Goal: Task Accomplishment & Management: Complete application form

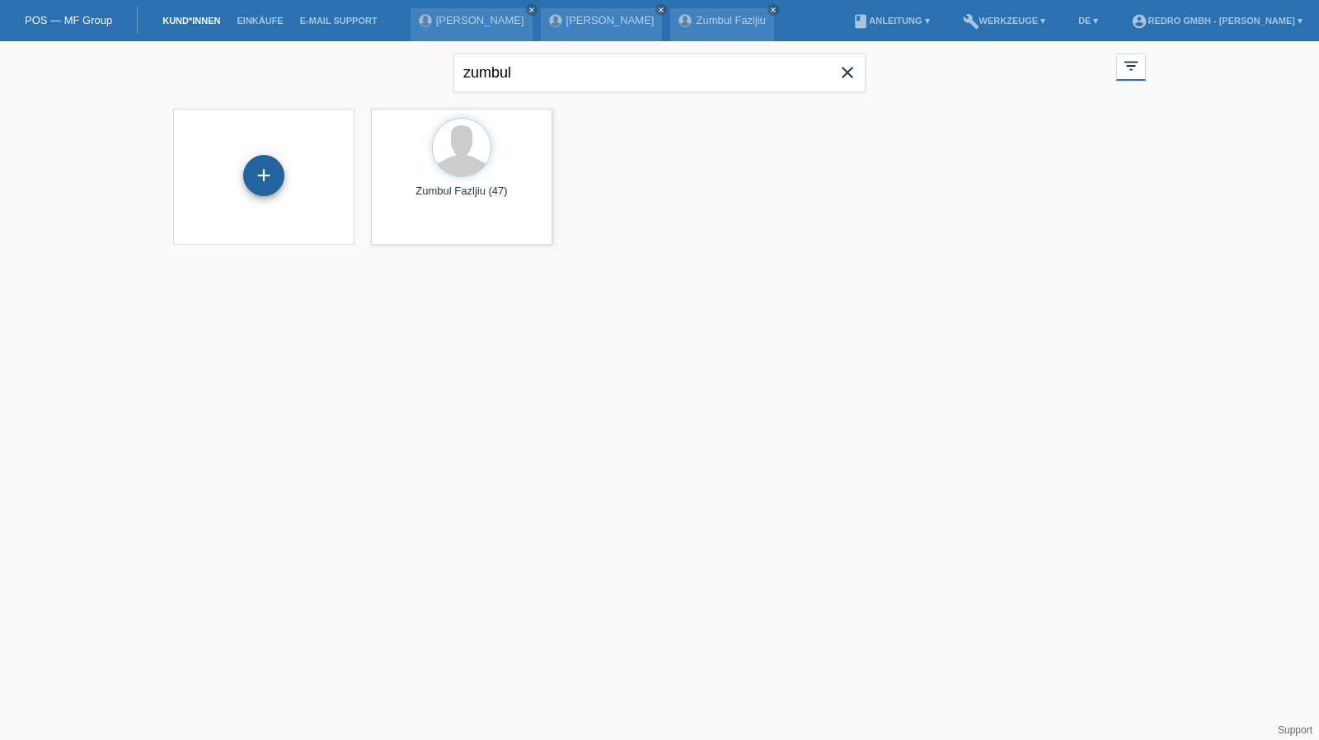
click at [257, 182] on div "+" at bounding box center [263, 175] width 41 height 41
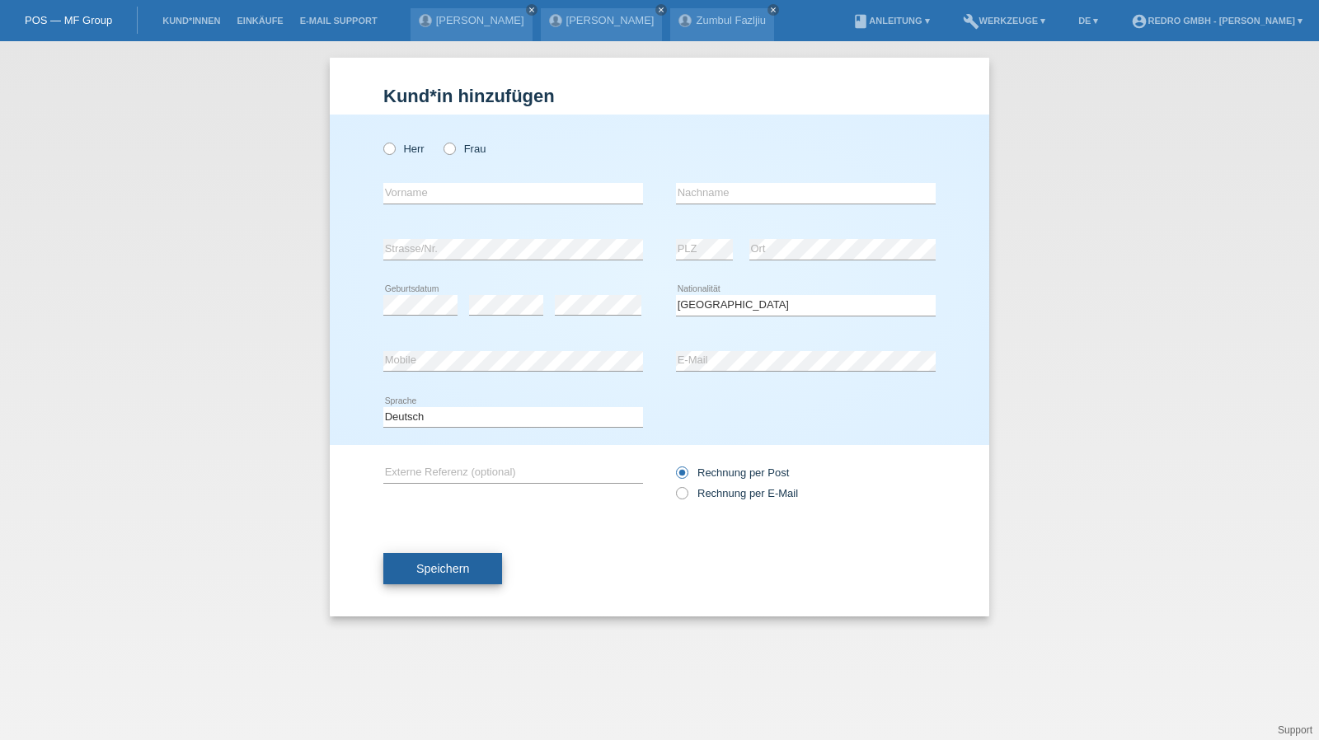
click at [468, 569] on span "Speichern" at bounding box center [442, 568] width 53 height 13
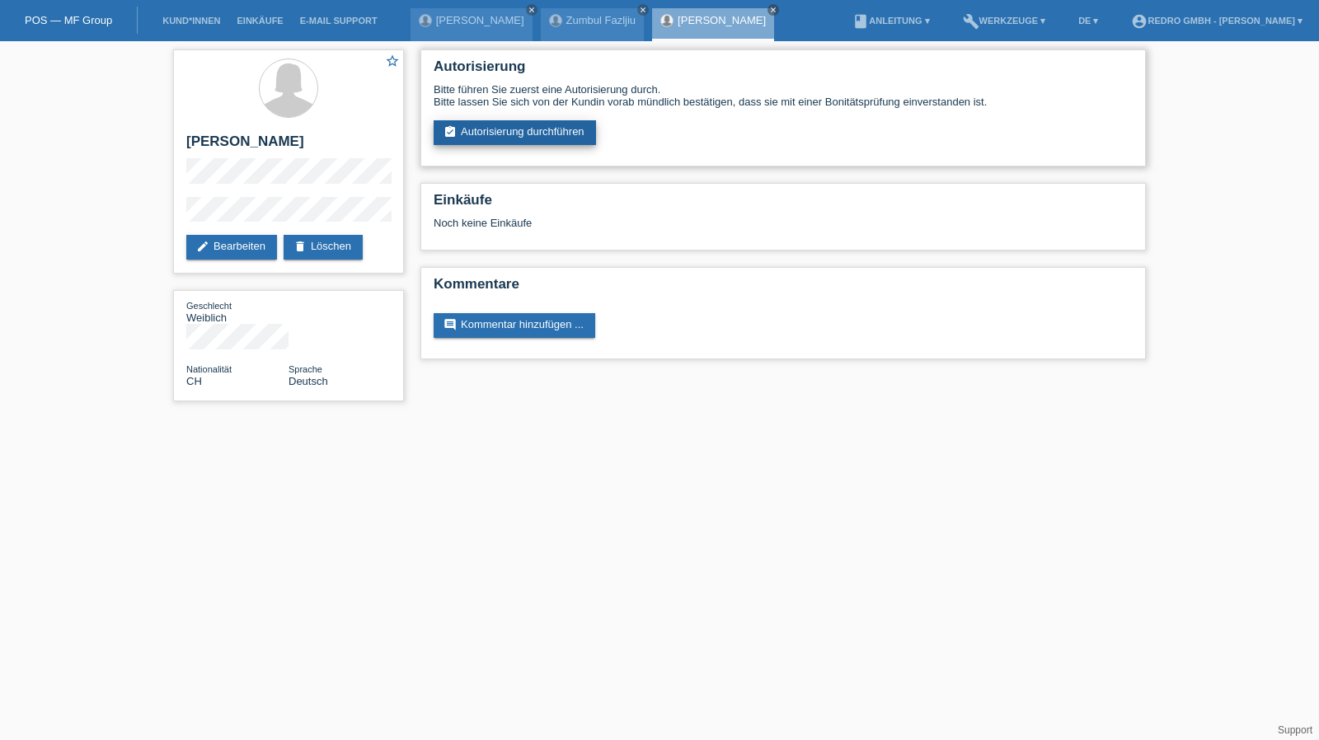
click at [513, 133] on link "assignment_turned_in Autorisierung durchführen" at bounding box center [515, 132] width 162 height 25
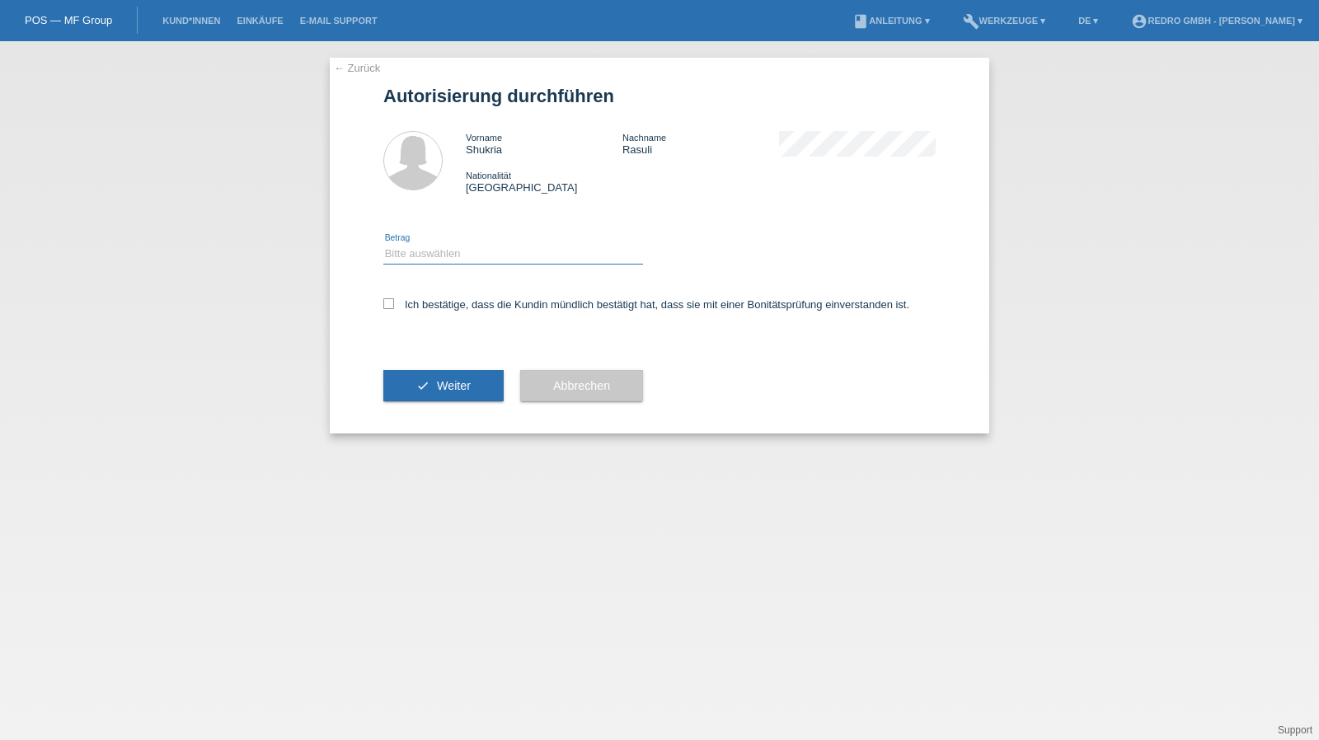
click at [458, 250] on select "Bitte auswählen CHF 1.00 - CHF 499.00 CHF 500.00 - CHF 1'999.00 CHF 2'000.00 - …" at bounding box center [513, 254] width 260 height 20
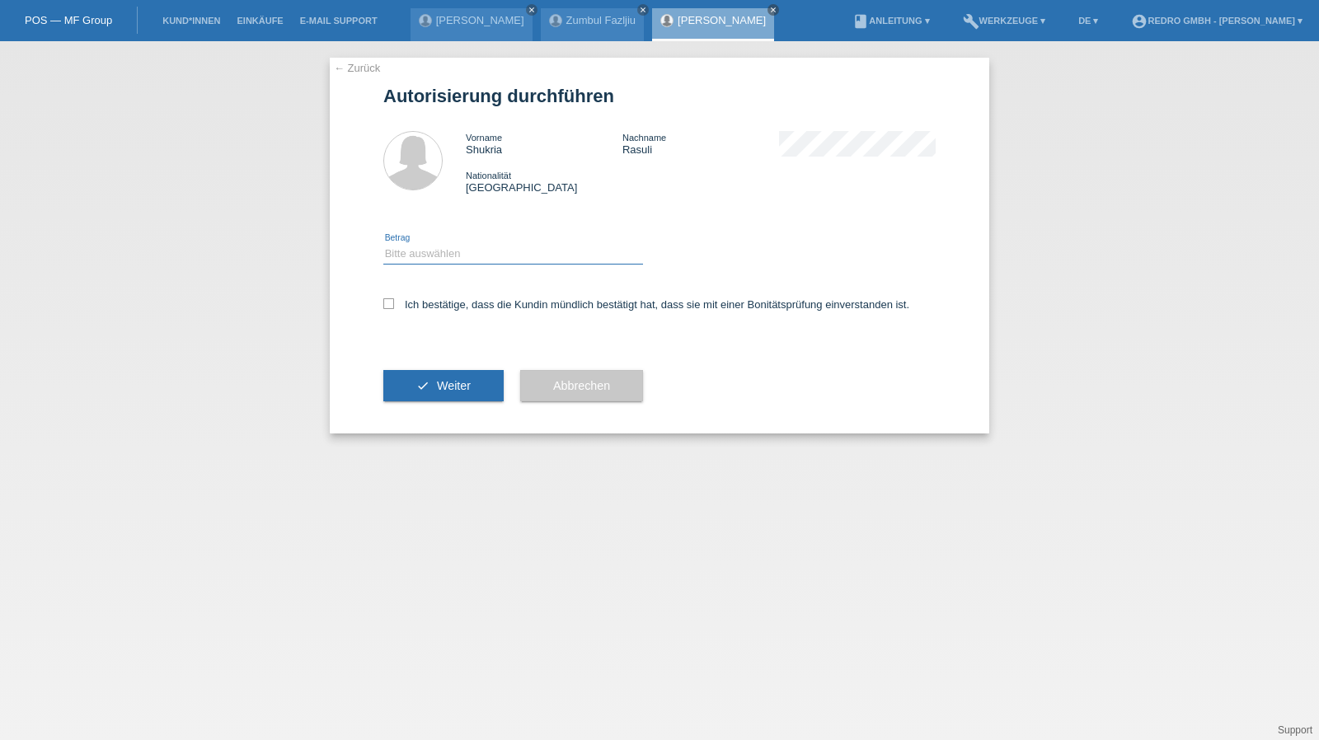
select select "1"
click at [383, 244] on select "Bitte auswählen CHF 1.00 - CHF 499.00 CHF 500.00 - CHF 1'999.00 CHF 2'000.00 - …" at bounding box center [513, 254] width 260 height 20
click at [436, 305] on label "Ich bestätige, dass die Kundin mündlich bestätigt hat, dass sie mit einer Bonit…" at bounding box center [646, 304] width 526 height 12
click at [394, 305] on input "Ich bestätige, dass die Kundin mündlich bestätigt hat, dass sie mit einer Bonit…" at bounding box center [388, 303] width 11 height 11
checkbox input "true"
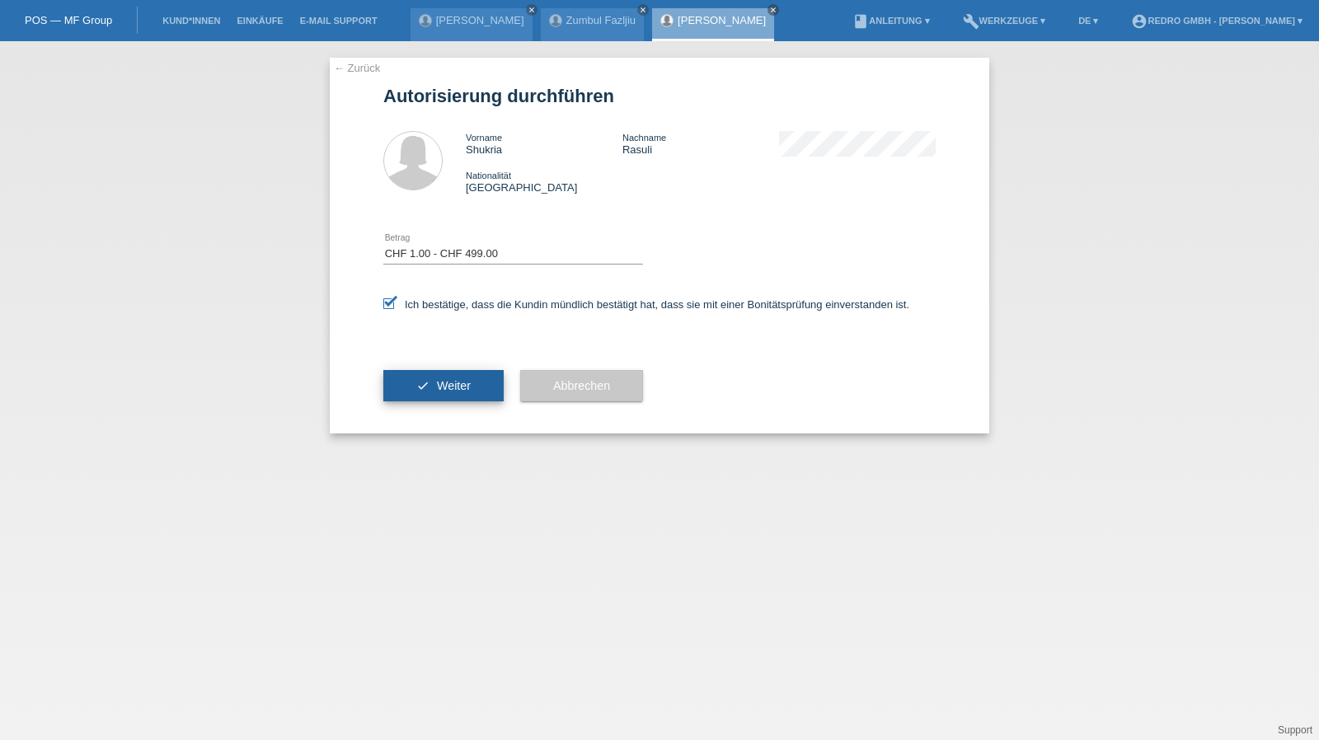
click at [450, 388] on span "Weiter" at bounding box center [454, 385] width 34 height 13
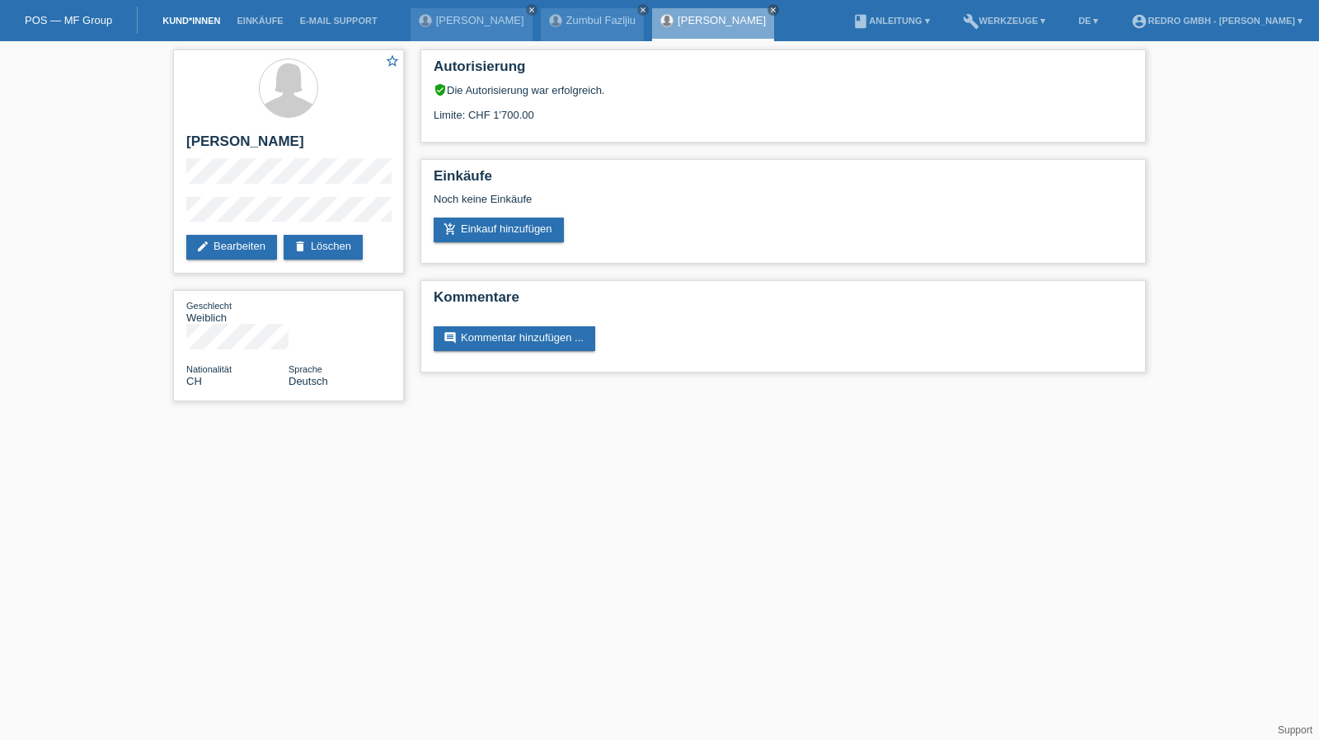
click at [189, 26] on link "Kund*innen" at bounding box center [191, 21] width 74 height 10
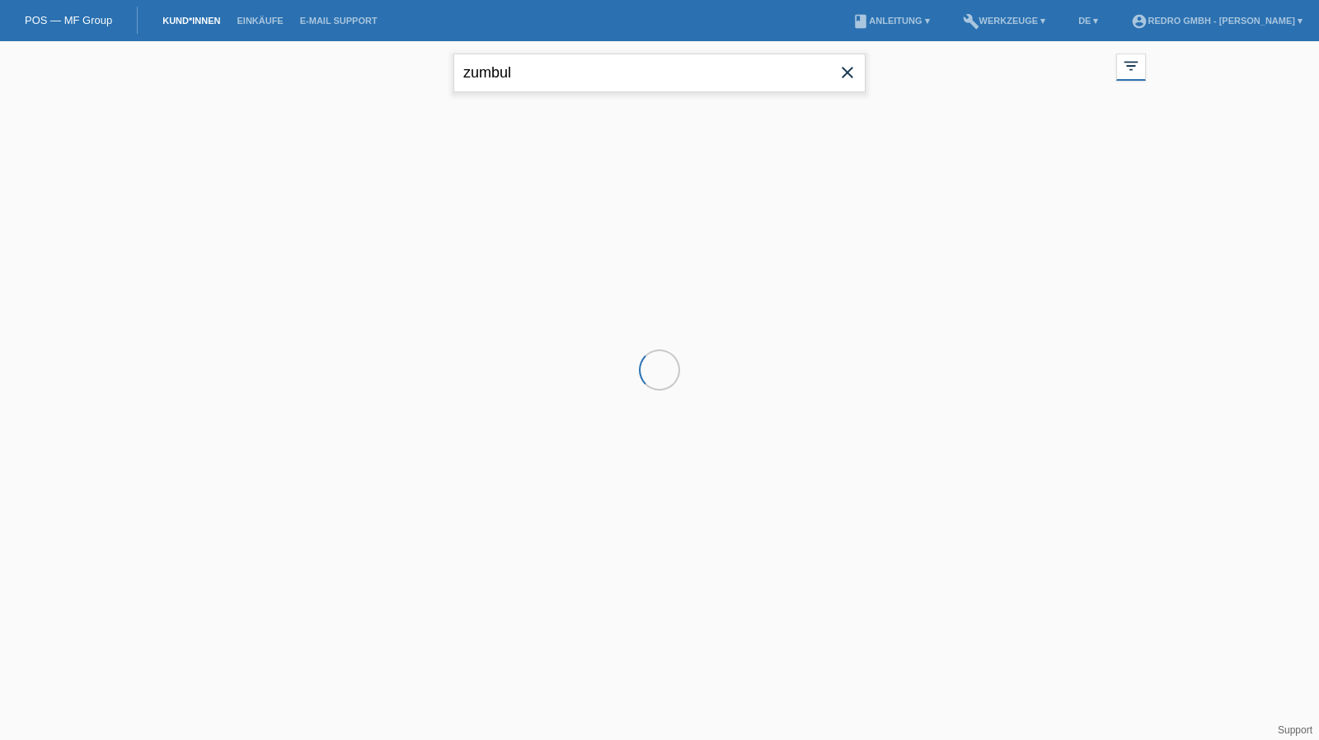
click at [593, 82] on input "zumbul" at bounding box center [659, 73] width 412 height 39
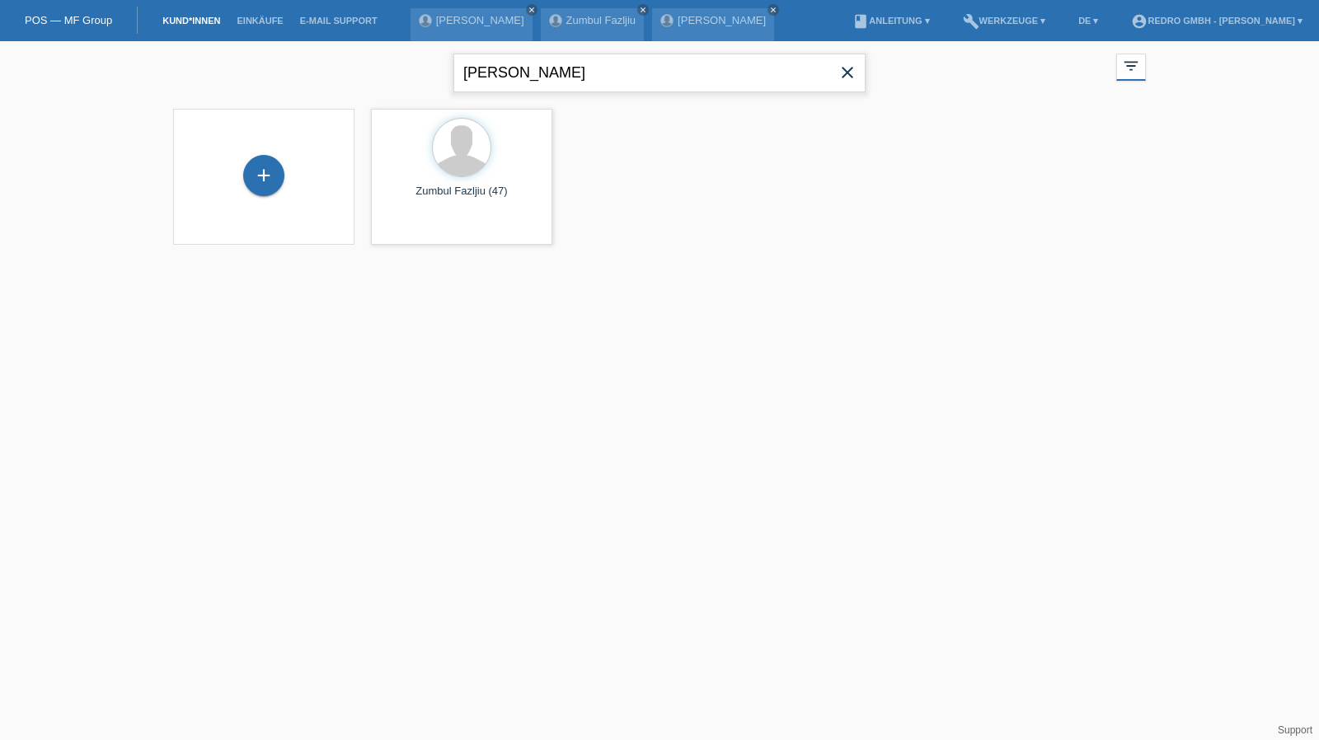
type input "[PERSON_NAME]"
click at [411, 228] on span "Anzeigen" at bounding box center [418, 230] width 45 height 12
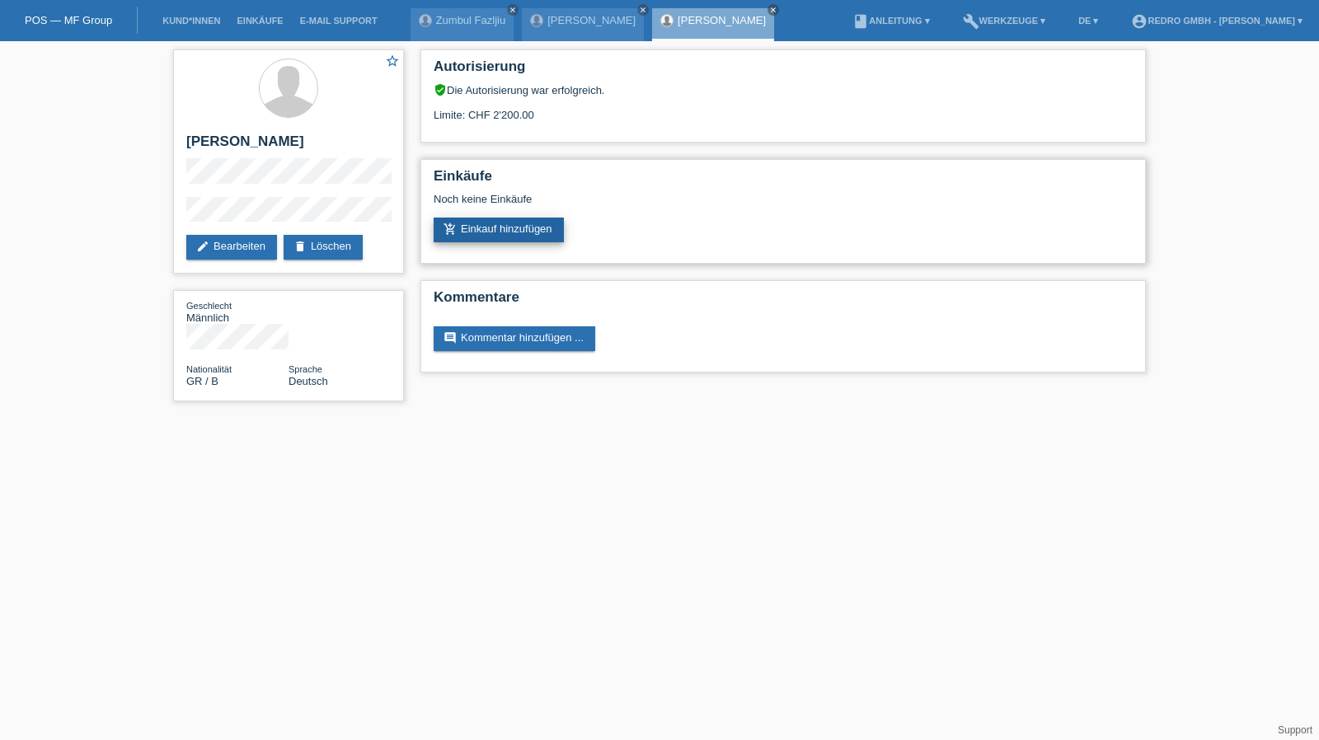
click at [539, 226] on link "add_shopping_cart Einkauf hinzufügen" at bounding box center [499, 230] width 130 height 25
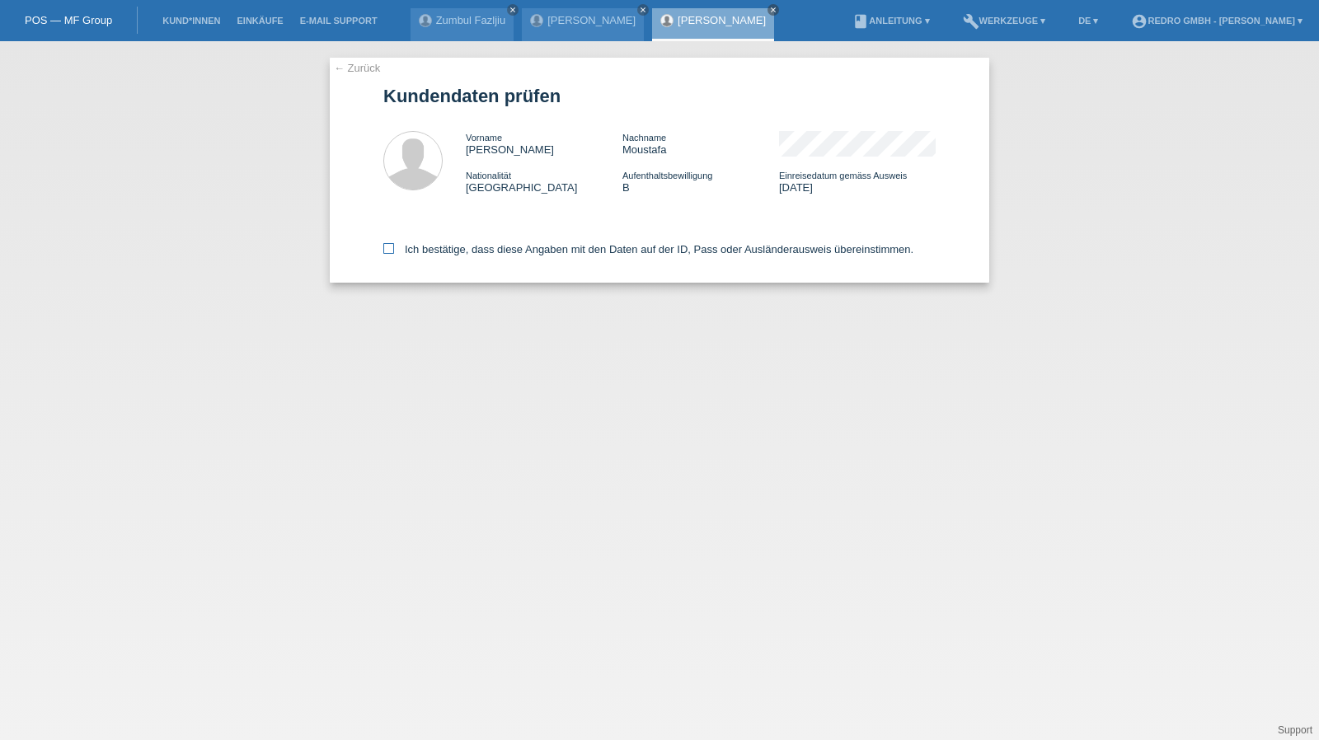
click at [546, 249] on label "Ich bestätige, dass diese Angaben mit den Daten auf der ID, Pass oder Ausländer…" at bounding box center [648, 249] width 530 height 12
click at [394, 249] on input "Ich bestätige, dass diese Angaben mit den Daten auf der ID, Pass oder Ausländer…" at bounding box center [388, 248] width 11 height 11
checkbox input "true"
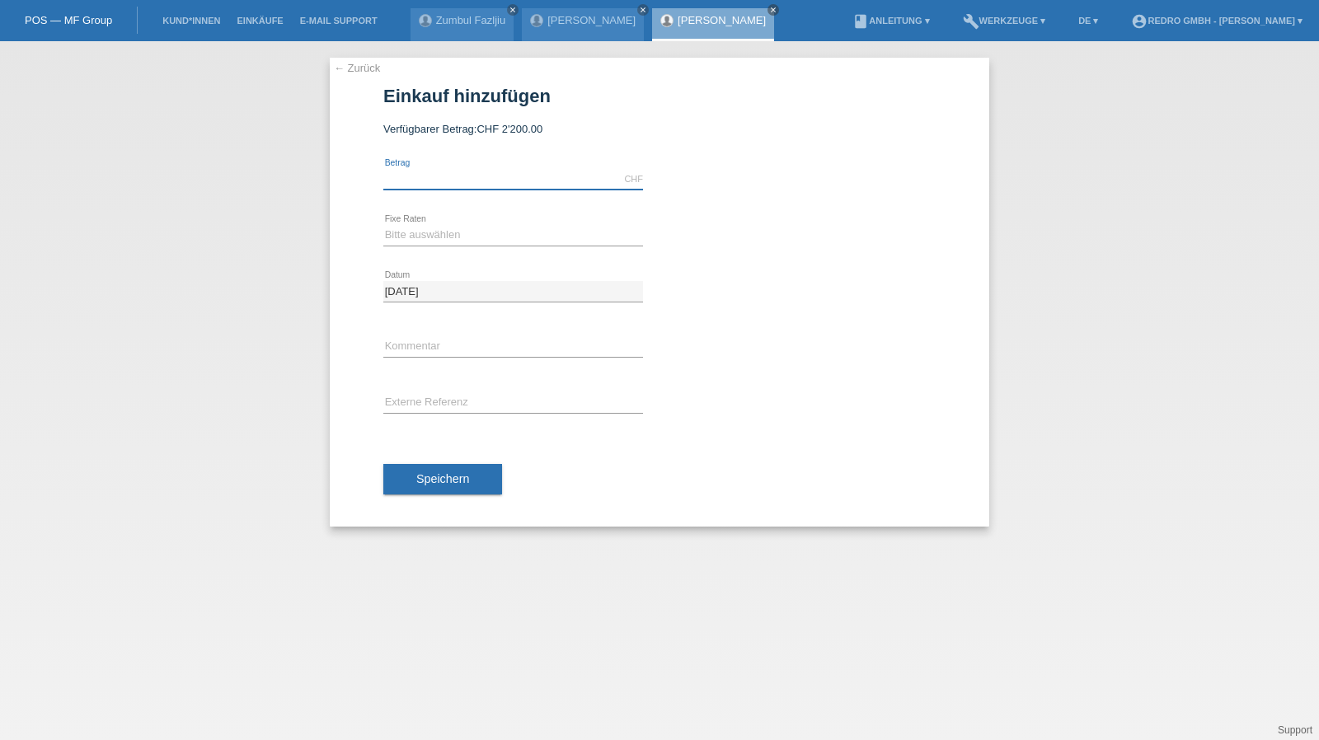
click at [481, 178] on input "text" at bounding box center [513, 179] width 260 height 21
type input "2049.00"
click at [410, 241] on select "Bitte auswählen 6 Raten 12 Raten 24 Raten 36 Raten" at bounding box center [513, 235] width 260 height 20
select select "582"
click at [383, 225] on select "Bitte auswählen 6 Raten 12 Raten 24 Raten 36 Raten" at bounding box center [513, 235] width 260 height 20
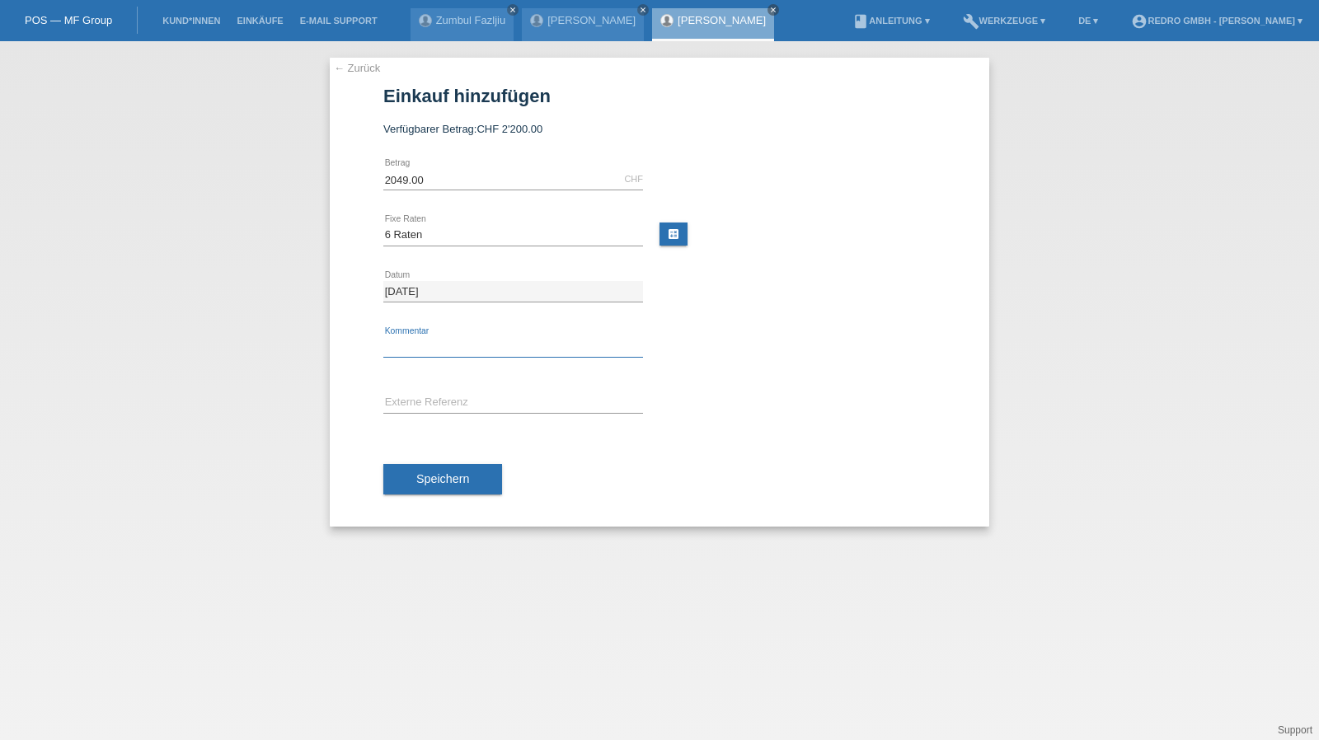
click at [412, 340] on input "text" at bounding box center [513, 347] width 260 height 21
type input "115101"
click at [476, 468] on button "Speichern" at bounding box center [442, 479] width 119 height 31
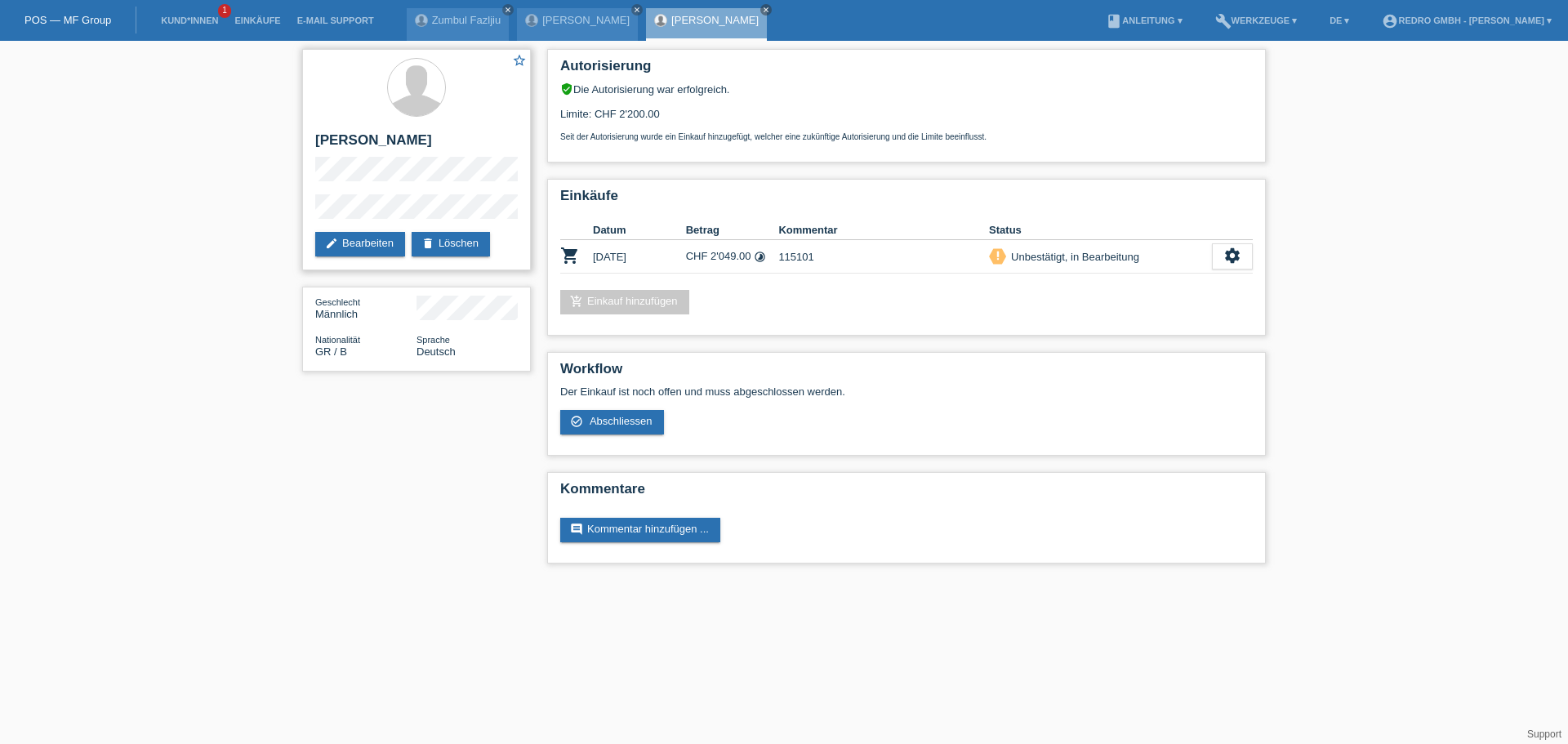
click at [383, 135] on h2 "[PERSON_NAME]" at bounding box center [416, 145] width 202 height 25
copy div "[PERSON_NAME]"
click at [311, 216] on div "star_border [PERSON_NAME] edit Bearbeiten delete Löschen" at bounding box center [416, 159] width 229 height 221
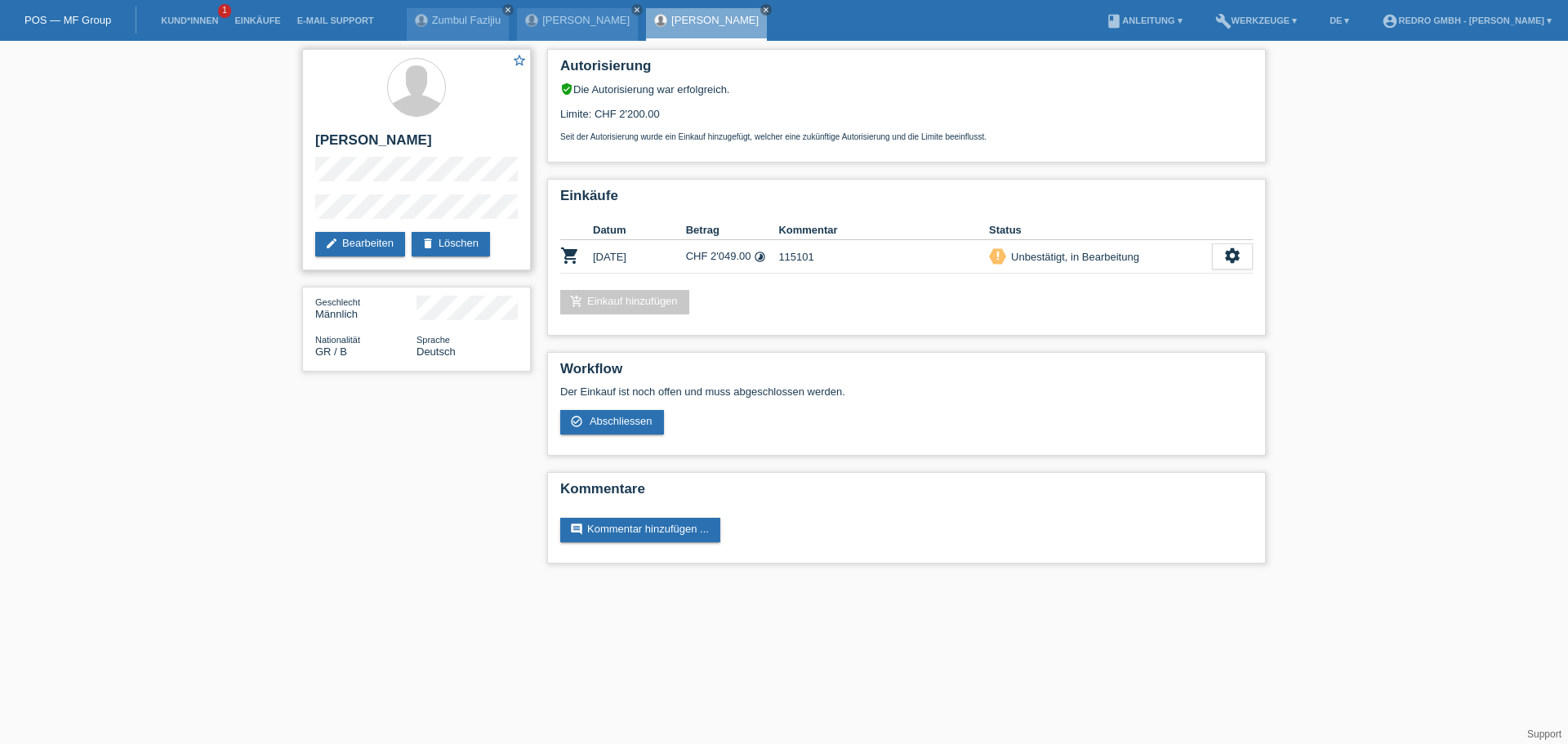
click at [383, 148] on h2 "[PERSON_NAME]" at bounding box center [416, 145] width 202 height 25
copy div "[PERSON_NAME]"
click at [383, 140] on h2 "[PERSON_NAME]" at bounding box center [416, 145] width 202 height 25
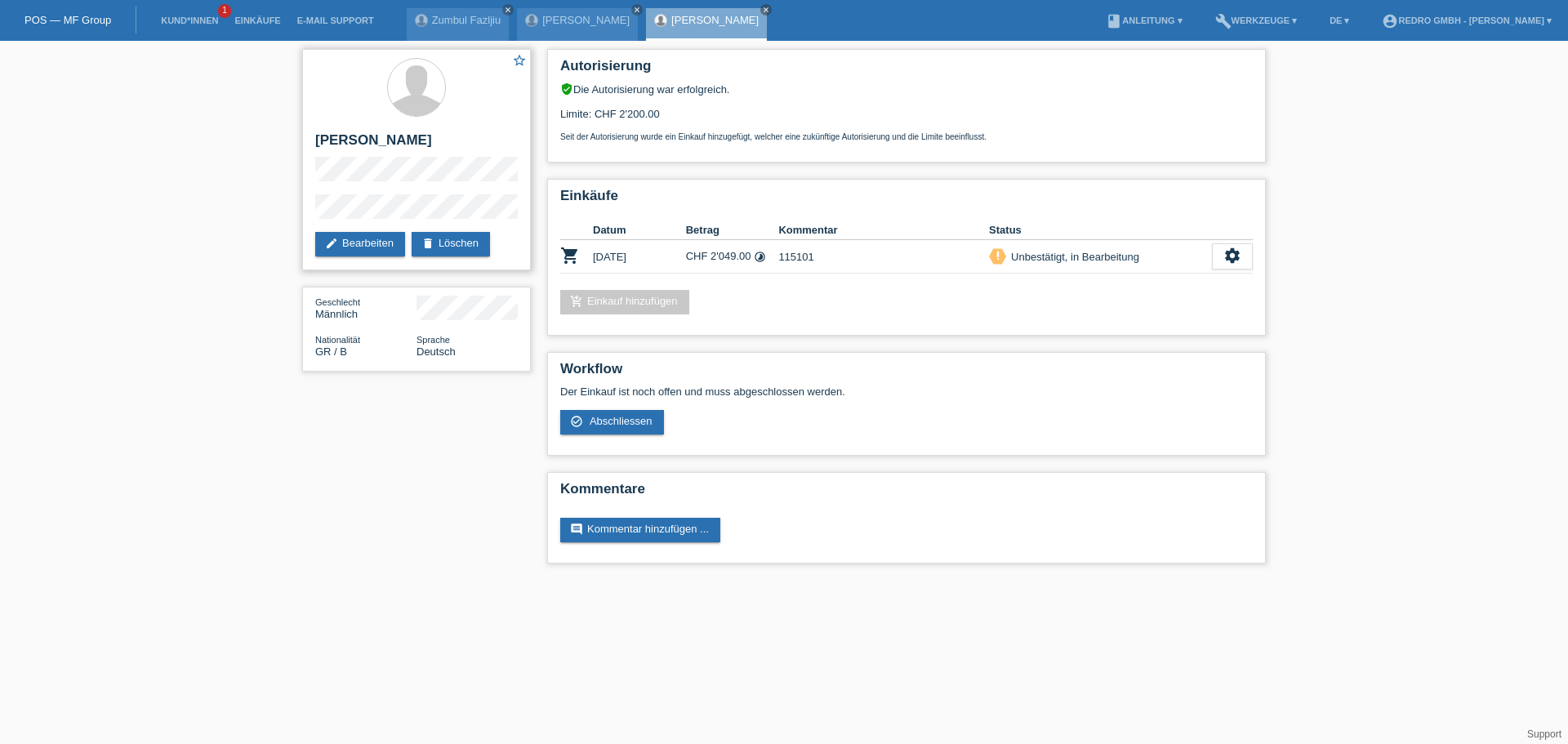
click at [383, 139] on h2 "[PERSON_NAME]" at bounding box center [416, 145] width 202 height 25
click at [358, 154] on h2 "[PERSON_NAME]" at bounding box center [416, 145] width 202 height 25
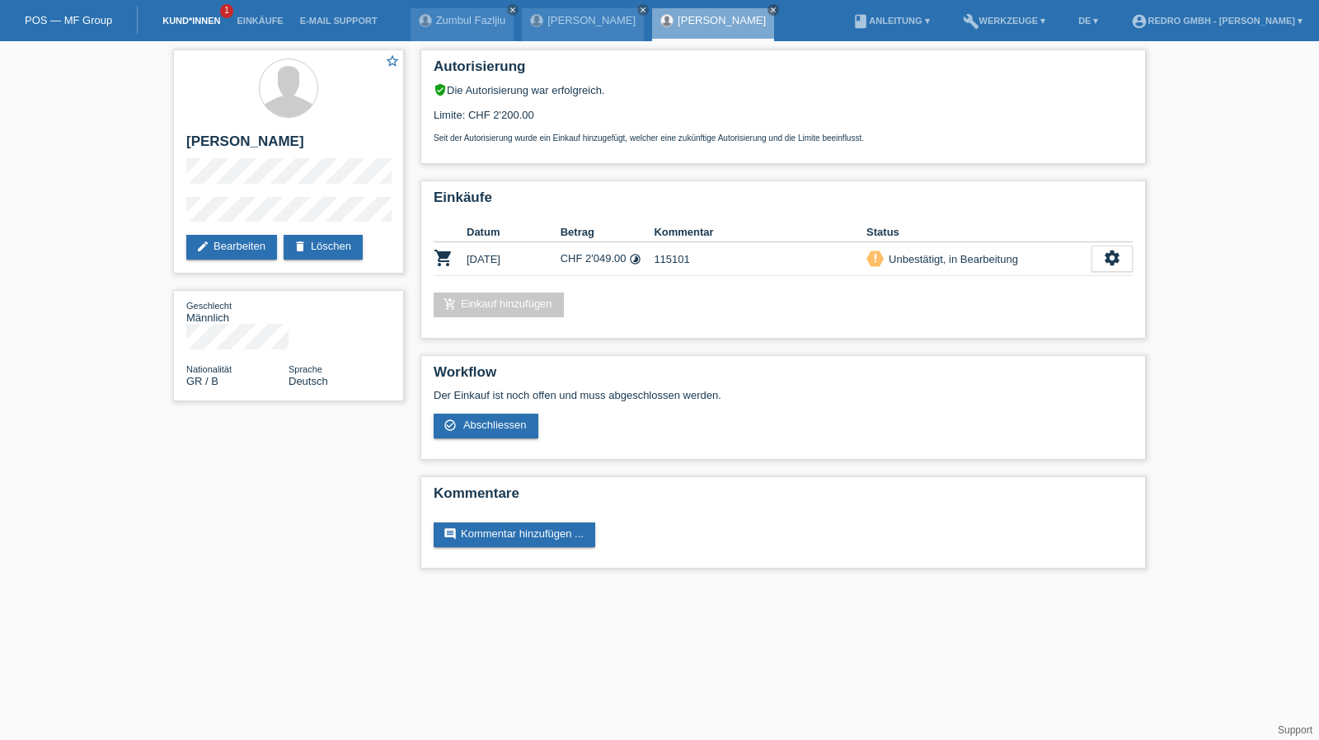
click at [204, 21] on link "Kund*innen" at bounding box center [191, 21] width 74 height 10
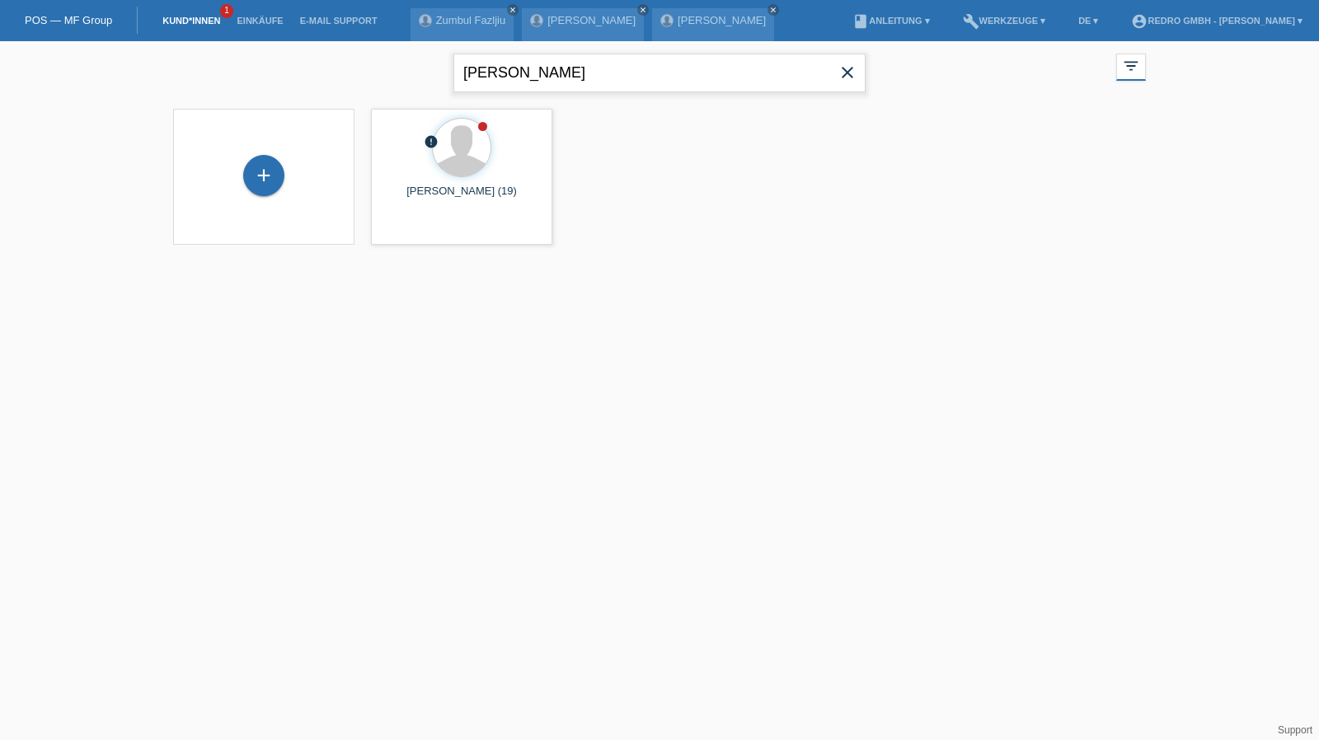
click at [530, 80] on input "melich" at bounding box center [659, 73] width 412 height 39
click at [547, 80] on input "melich" at bounding box center [659, 73] width 412 height 39
paste input "Bruzzese"
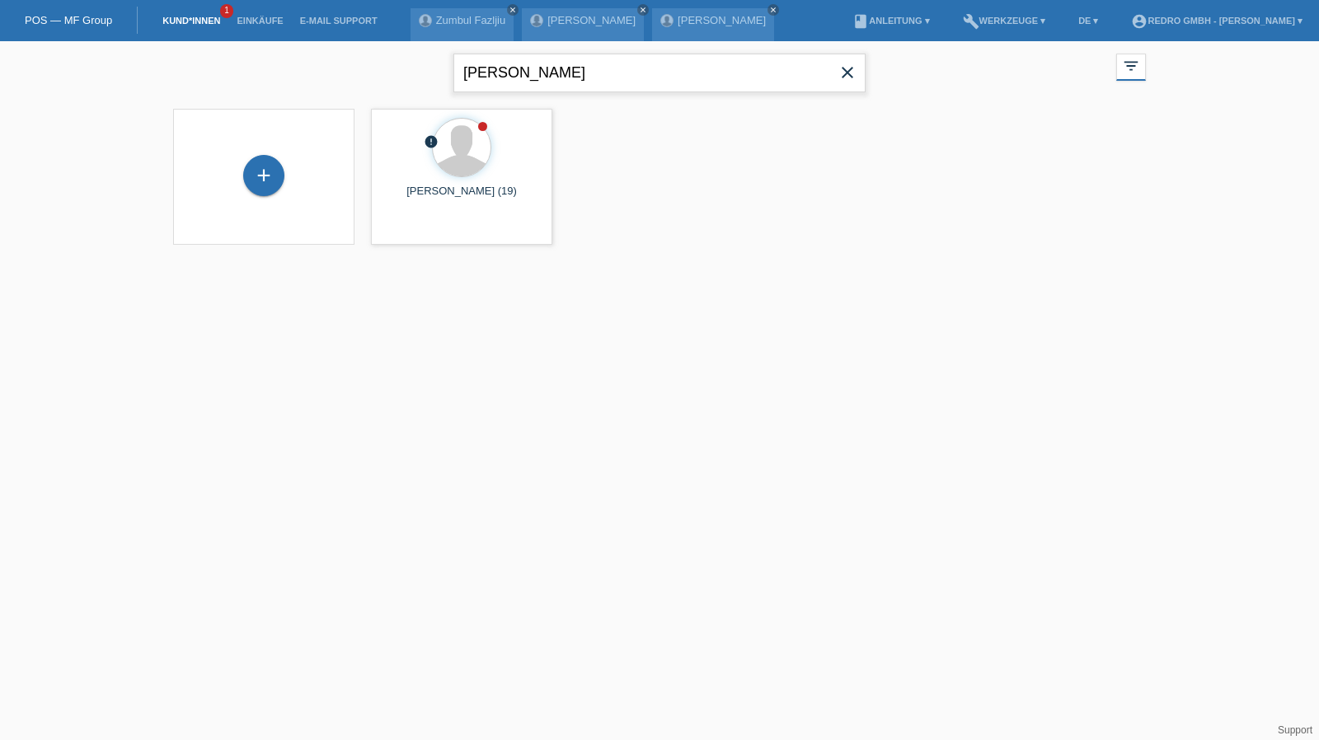
type input "Bruzzese"
click at [282, 183] on div "+" at bounding box center [264, 184] width 40 height 28
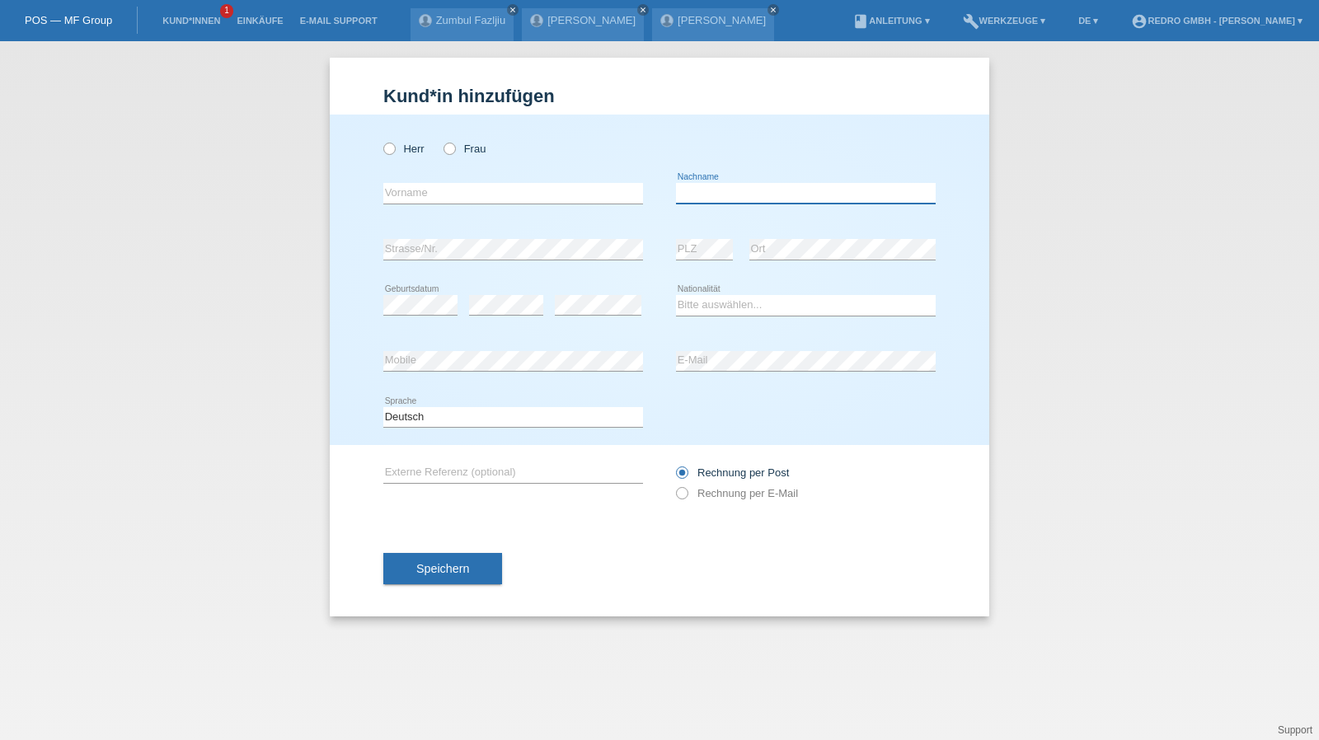
click at [752, 199] on input "text" at bounding box center [806, 193] width 260 height 21
paste input "[PERSON_NAME]"
type input "[PERSON_NAME]"
click at [457, 196] on input "text" at bounding box center [513, 193] width 260 height 21
paste input "[PERSON_NAME]"
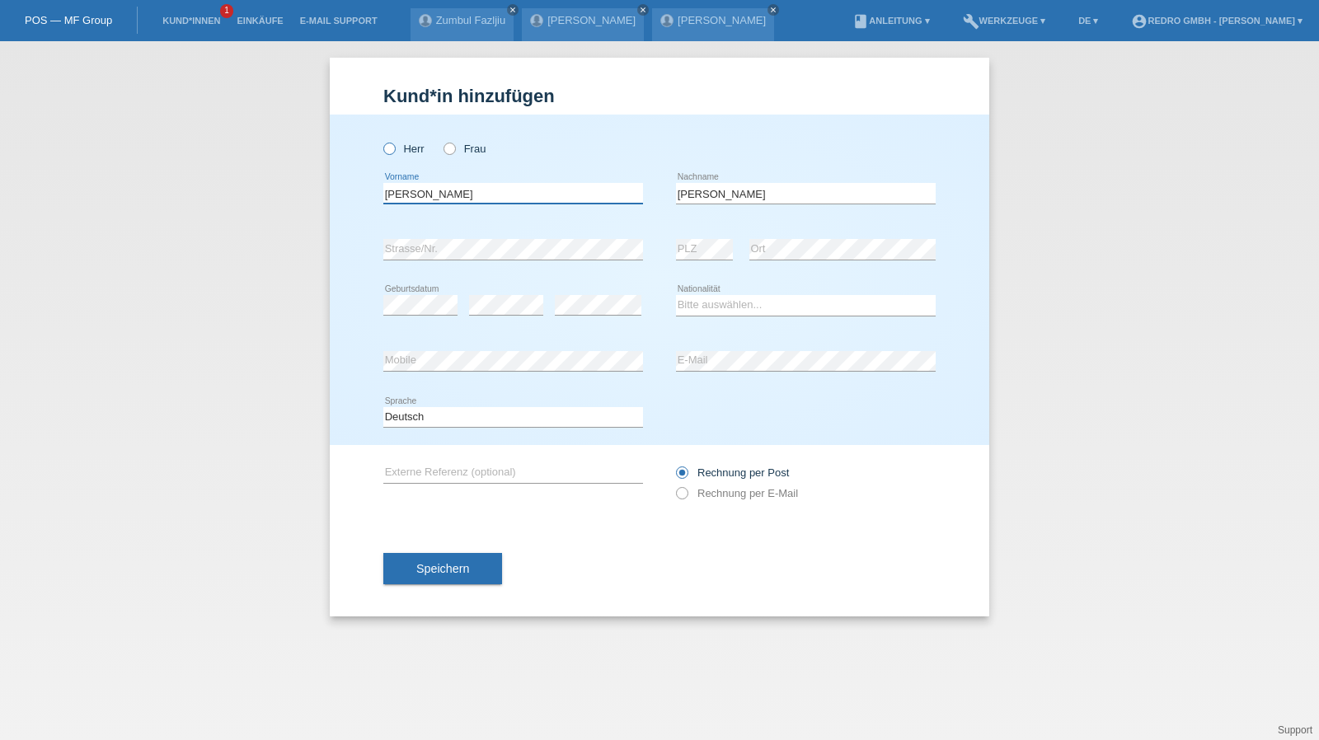
type input "[PERSON_NAME]"
click at [406, 145] on label "Herr" at bounding box center [403, 149] width 41 height 12
click at [394, 145] on input "Herr" at bounding box center [388, 148] width 11 height 11
radio input "true"
click at [468, 153] on label "Frau" at bounding box center [465, 149] width 42 height 12
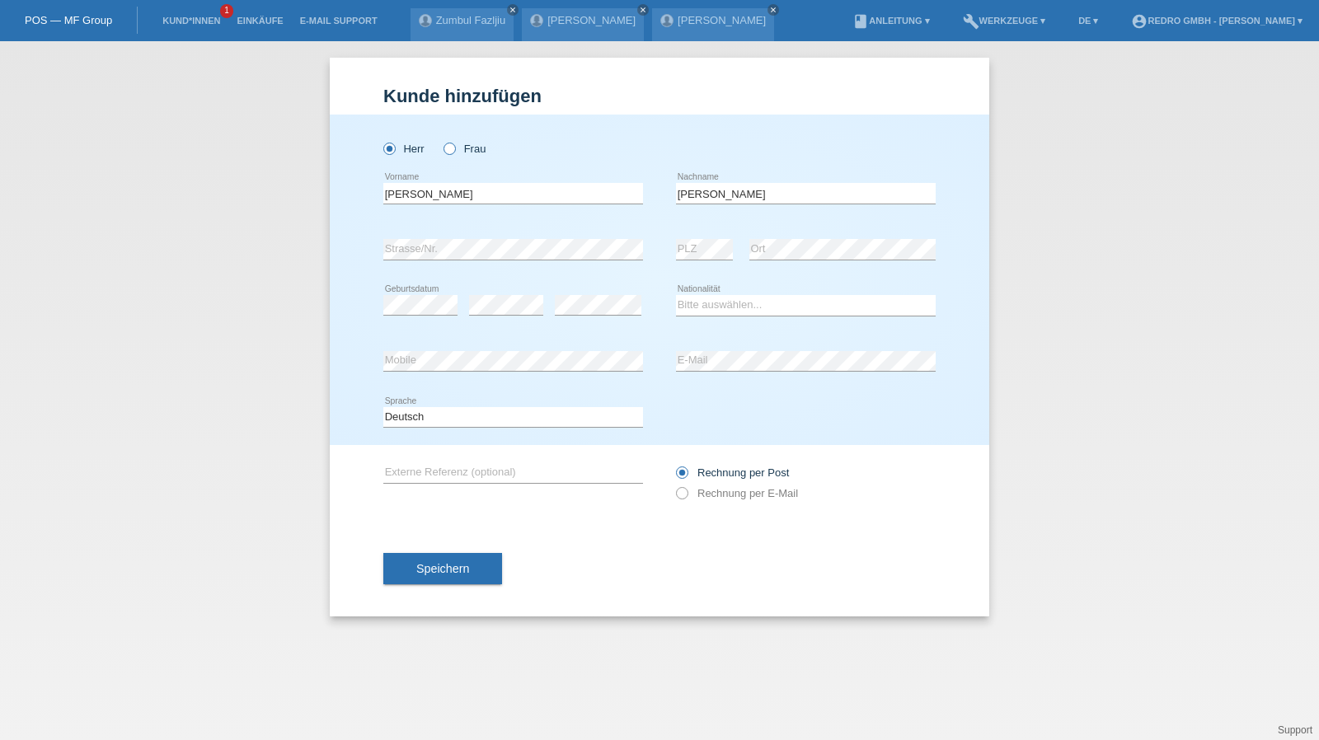
click at [454, 153] on input "Frau" at bounding box center [449, 148] width 11 height 11
radio input "true"
select select "CH"
click at [447, 425] on select "Deutsch Français Italiano English" at bounding box center [513, 417] width 260 height 20
click at [383, 407] on select "Deutsch Français Italiano English" at bounding box center [513, 417] width 260 height 20
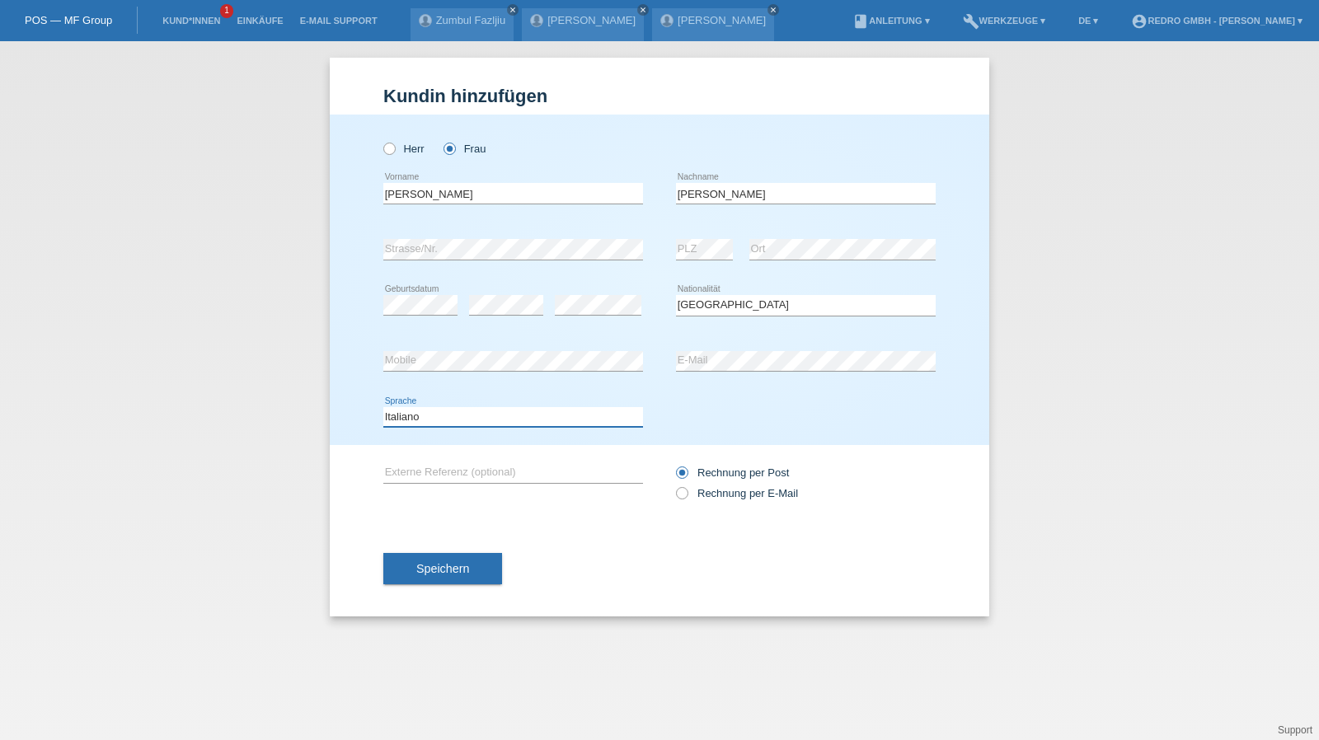
click at [449, 411] on select "Deutsch Français Italiano English" at bounding box center [513, 417] width 260 height 20
select select "fr"
click at [383, 407] on select "Deutsch Français Italiano English" at bounding box center [513, 417] width 260 height 20
click at [405, 564] on button "Speichern" at bounding box center [442, 568] width 119 height 31
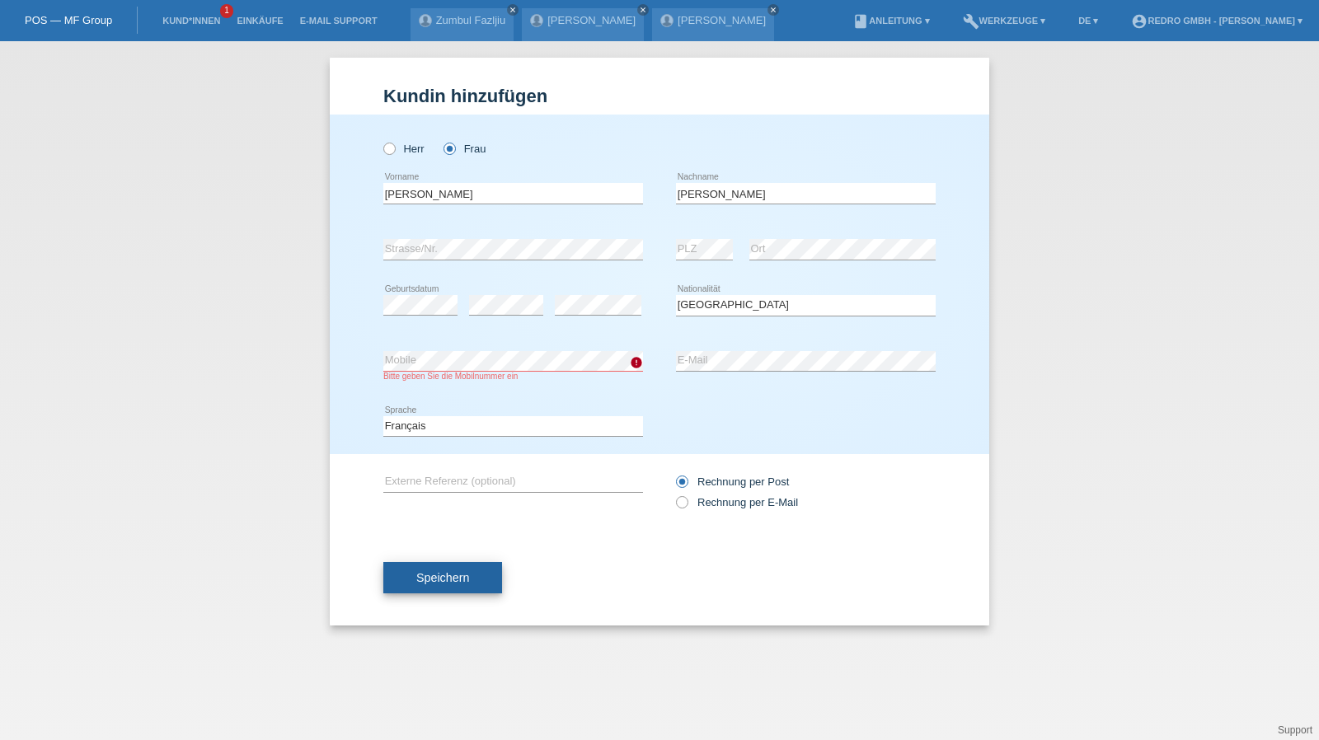
click at [414, 580] on button "Speichern" at bounding box center [442, 577] width 119 height 31
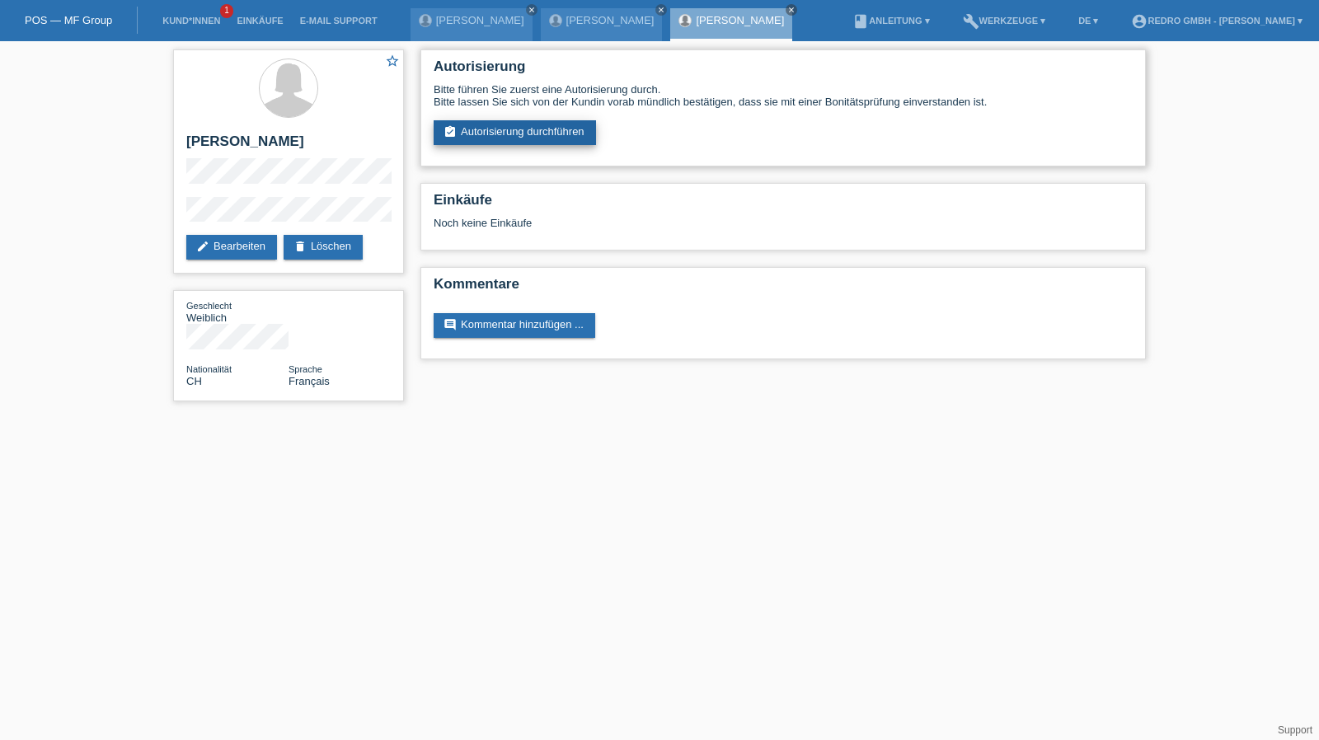
click at [473, 126] on link "assignment_turned_in Autorisierung durchführen" at bounding box center [515, 132] width 162 height 25
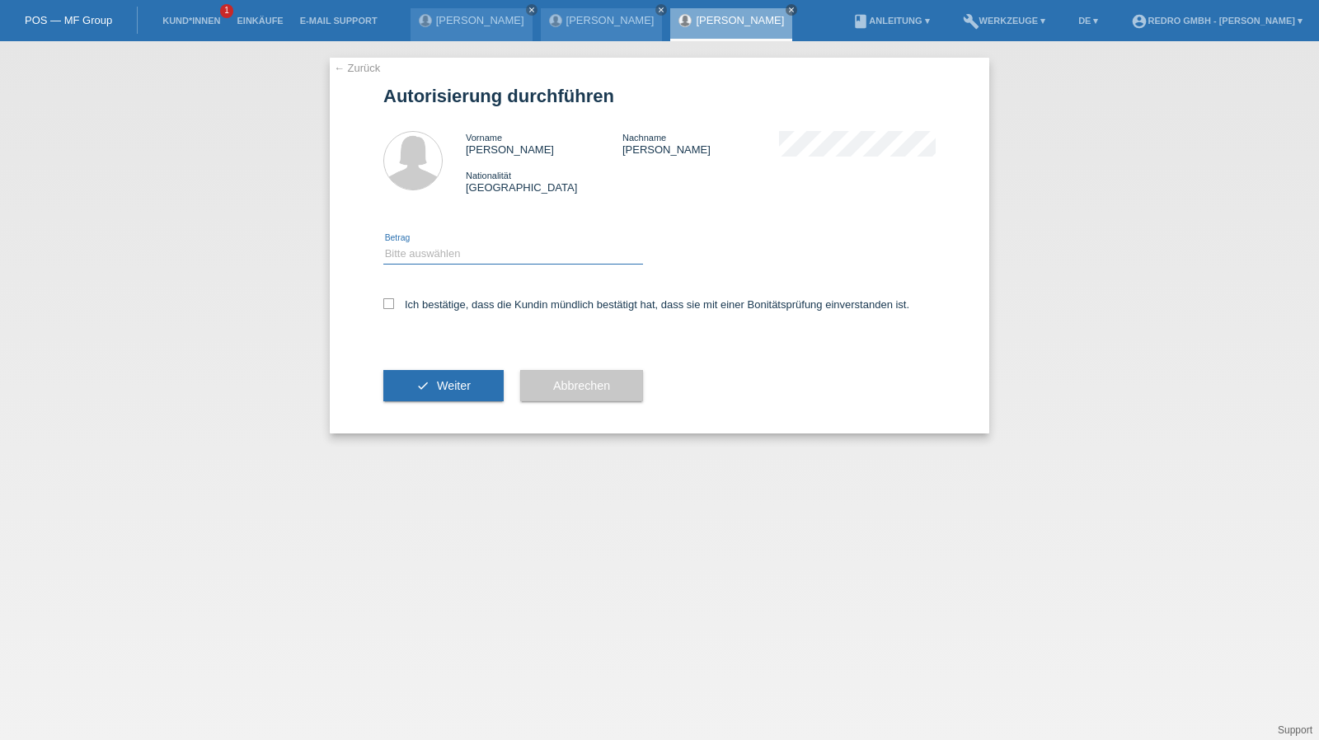
click at [429, 259] on select "Bitte auswählen CHF 1.00 - CHF 499.00 CHF 500.00 - CHF 1'999.00 CHF 2'000.00 - …" at bounding box center [513, 254] width 260 height 20
select select "1"
click at [383, 244] on select "Bitte auswählen CHF 1.00 - CHF 499.00 CHF 500.00 - CHF 1'999.00 CHF 2'000.00 - …" at bounding box center [513, 254] width 260 height 20
drag, startPoint x: 421, startPoint y: 298, endPoint x: 410, endPoint y: 373, distance: 75.9
click at [421, 312] on div "Ich bestätige, dass die Kundin mündlich bestätigt hat, dass sie mit einer Bonit…" at bounding box center [659, 310] width 552 height 56
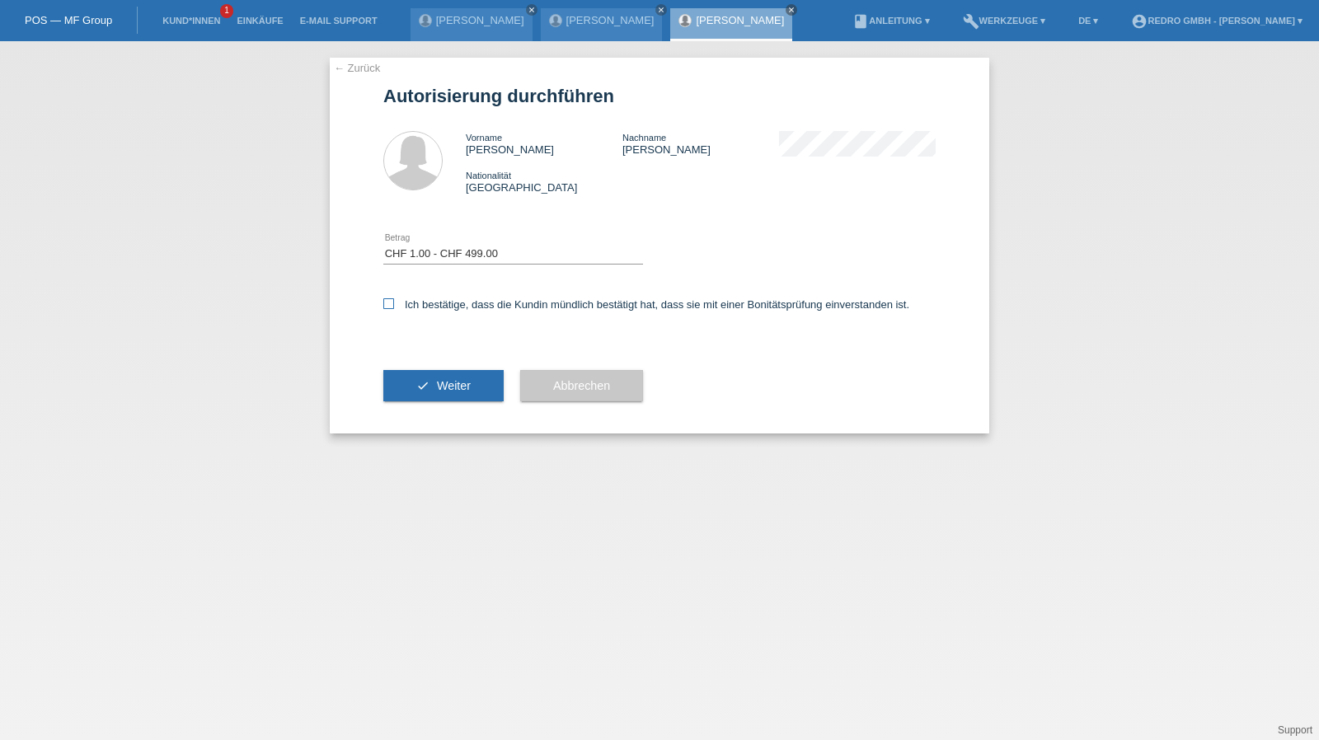
click at [442, 299] on label "Ich bestätige, dass die Kundin mündlich bestätigt hat, dass sie mit einer Bonit…" at bounding box center [646, 304] width 526 height 12
click at [394, 299] on input "Ich bestätige, dass die Kundin mündlich bestätigt hat, dass sie mit einer Bonit…" at bounding box center [388, 303] width 11 height 11
checkbox input "true"
click at [420, 407] on div "check Weiter" at bounding box center [443, 386] width 120 height 96
click at [372, 377] on div "← Zurück Autorisierung durchführen Vorname Andrea Nachname Bruzzese Nationalitä…" at bounding box center [659, 246] width 659 height 376
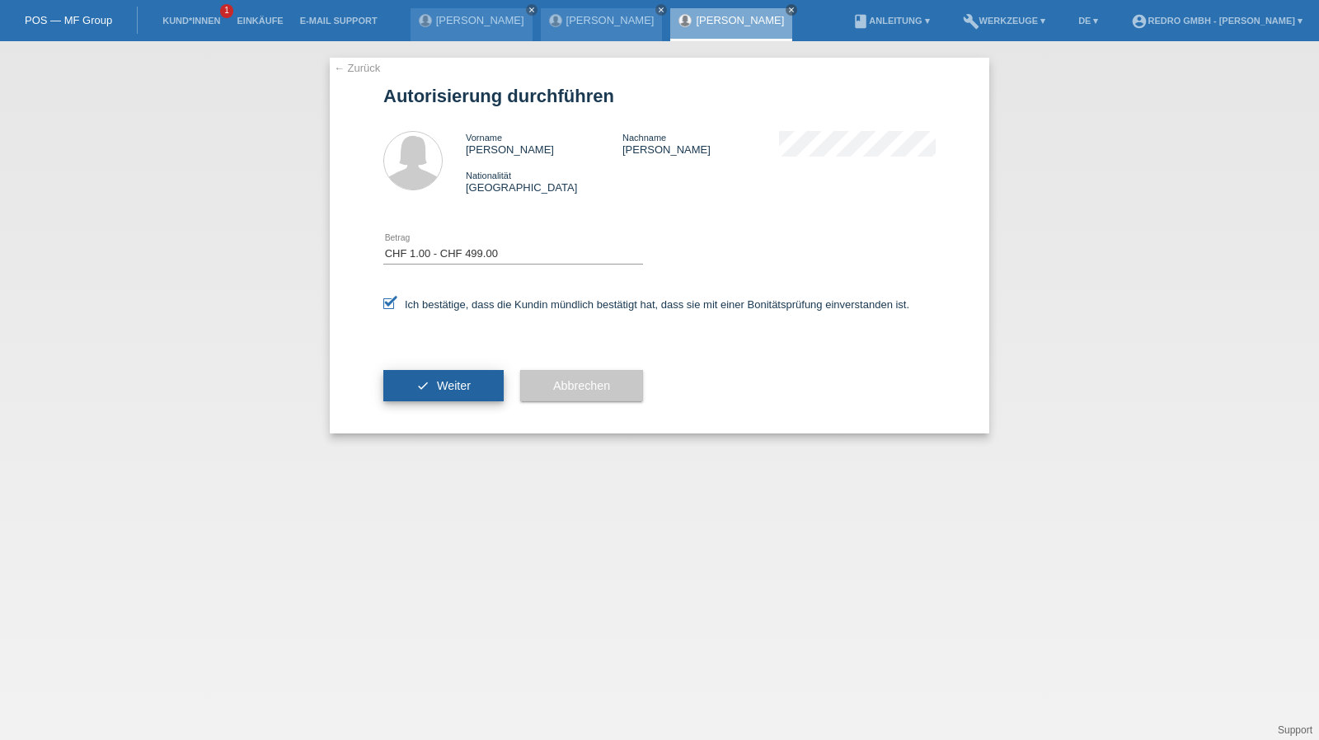
click at [481, 372] on button "check Weiter" at bounding box center [443, 385] width 120 height 31
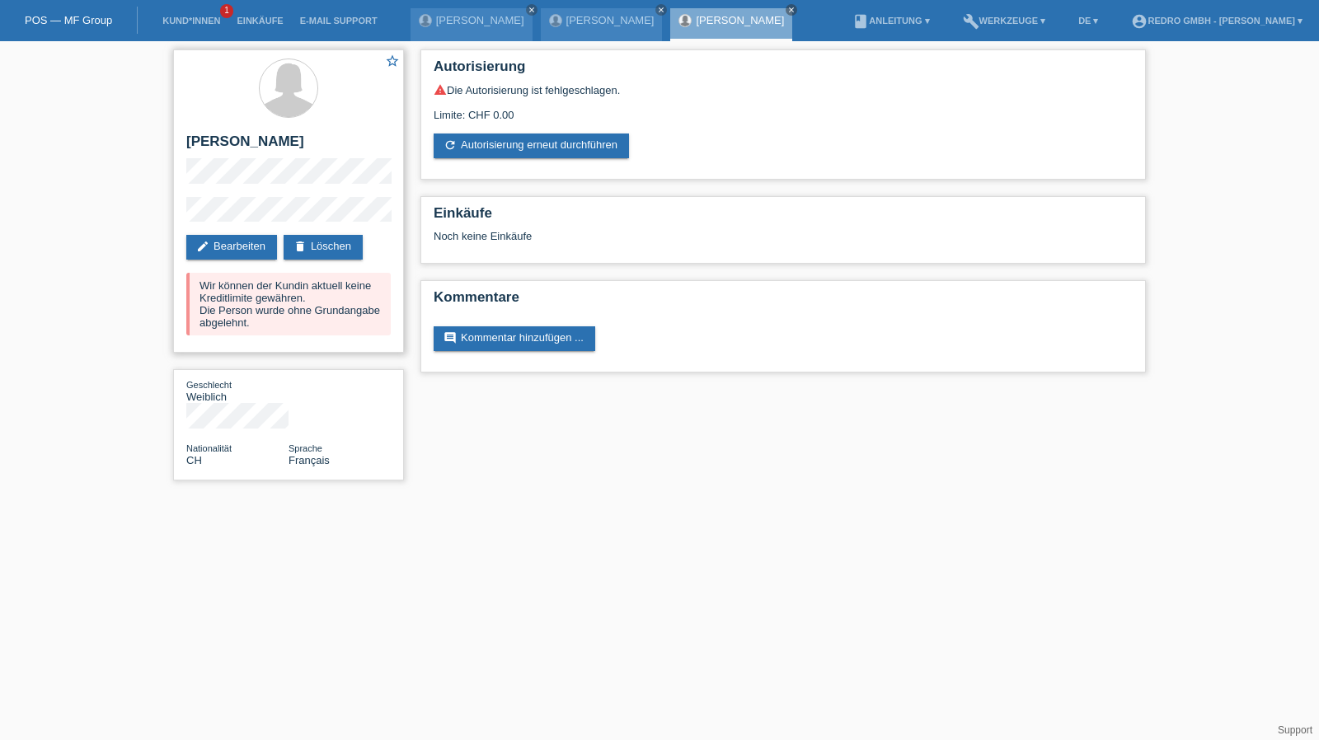
click at [284, 148] on h2 "[PERSON_NAME]" at bounding box center [288, 146] width 204 height 25
copy h2 "[PERSON_NAME]"
click at [256, 143] on h2 "[PERSON_NAME]" at bounding box center [288, 146] width 204 height 25
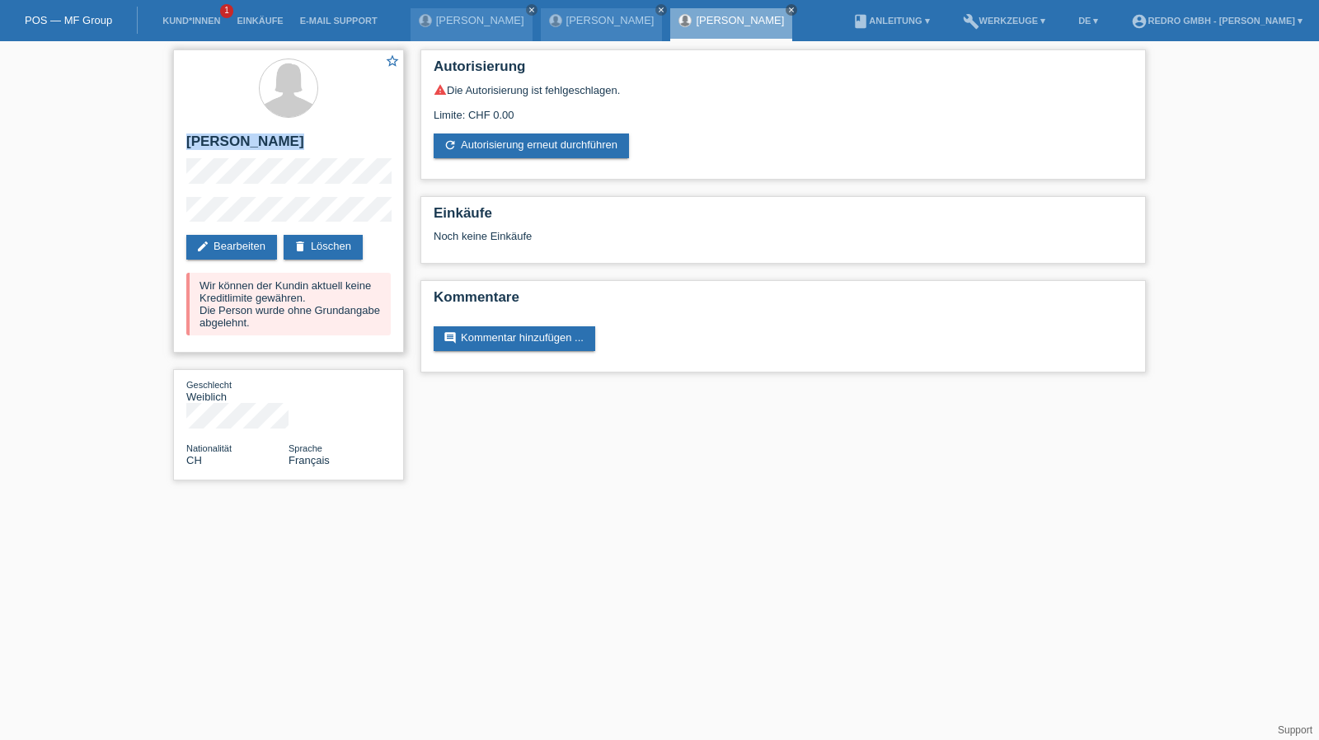
click at [256, 143] on h2 "[PERSON_NAME]" at bounding box center [288, 146] width 204 height 25
click at [173, 215] on div "star_border [PERSON_NAME] edit Bearbeiten delete Löschen Wir können der Kundin …" at bounding box center [288, 200] width 231 height 303
